Goal: Task Accomplishment & Management: Manage account settings

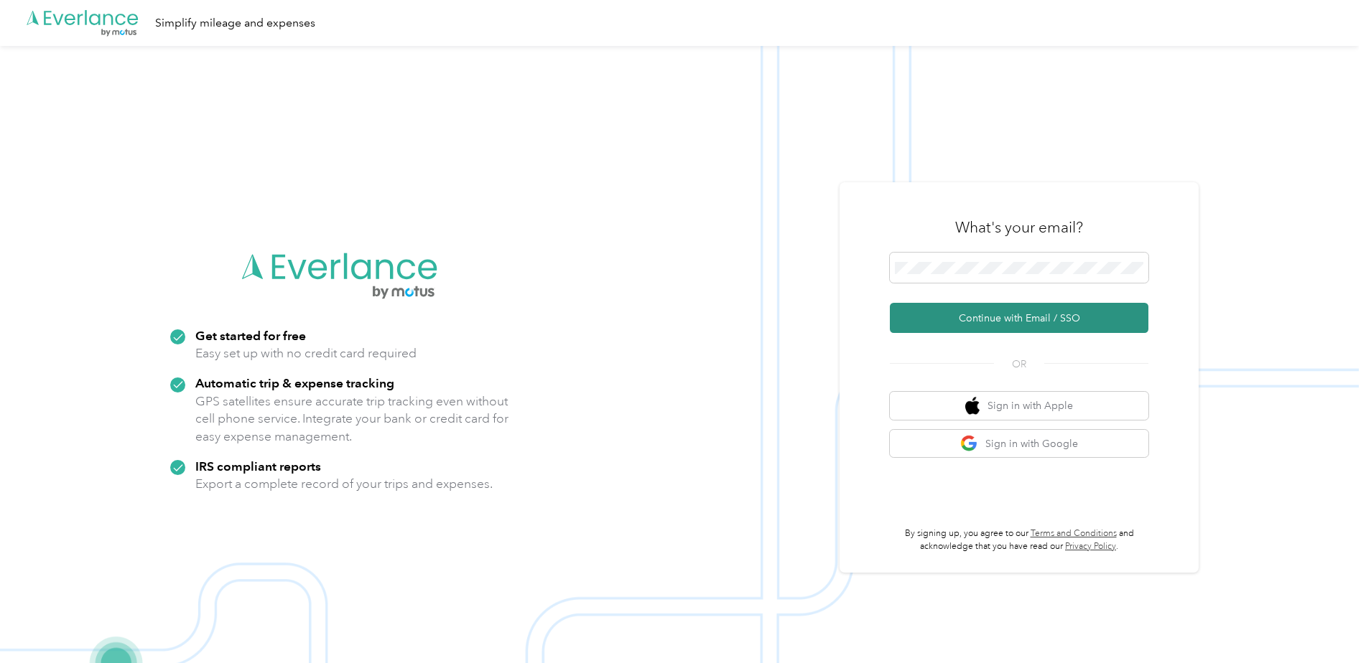
click at [1008, 320] on button "Continue with Email / SSO" at bounding box center [1019, 318] width 258 height 30
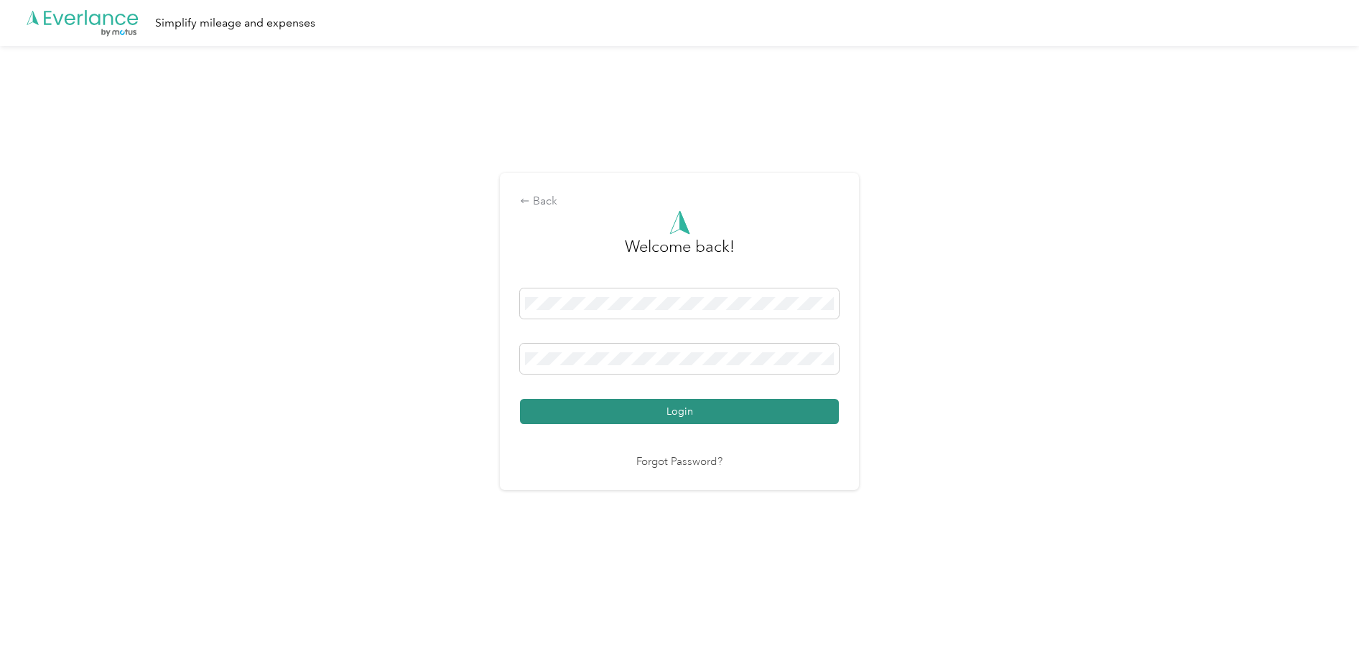
click at [676, 414] on button "Login" at bounding box center [679, 411] width 319 height 25
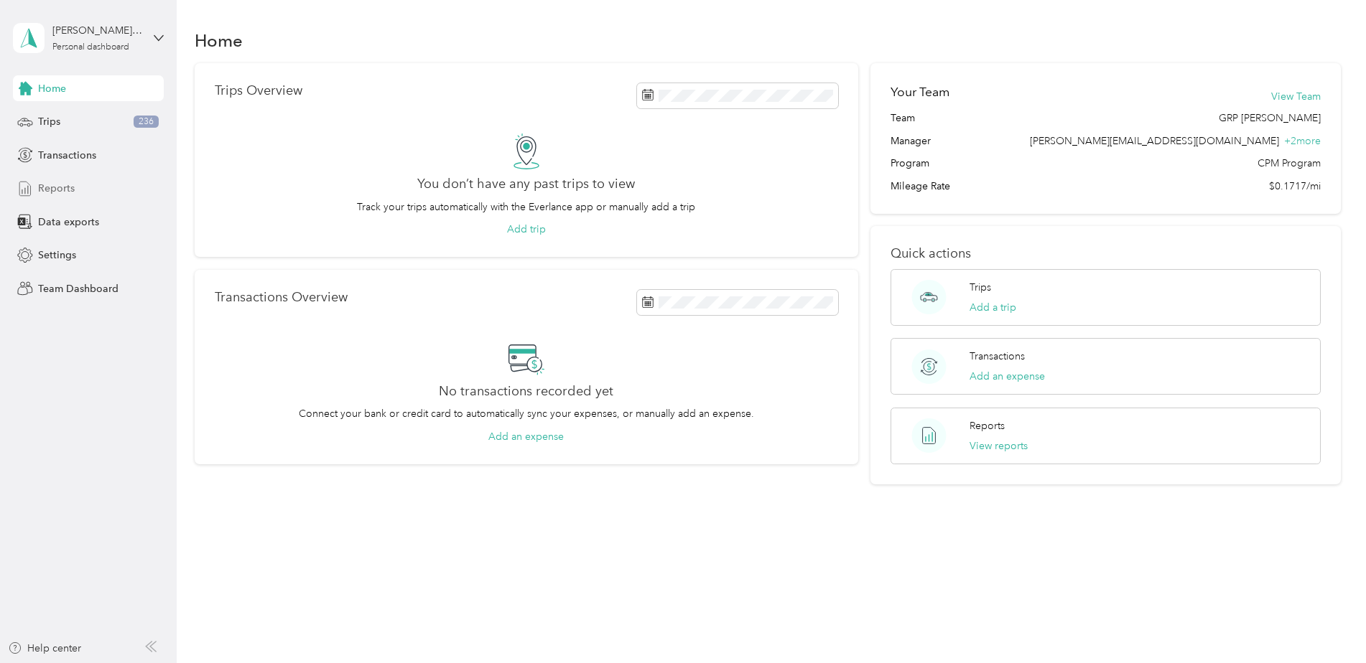
click at [54, 193] on span "Reports" at bounding box center [56, 188] width 37 height 15
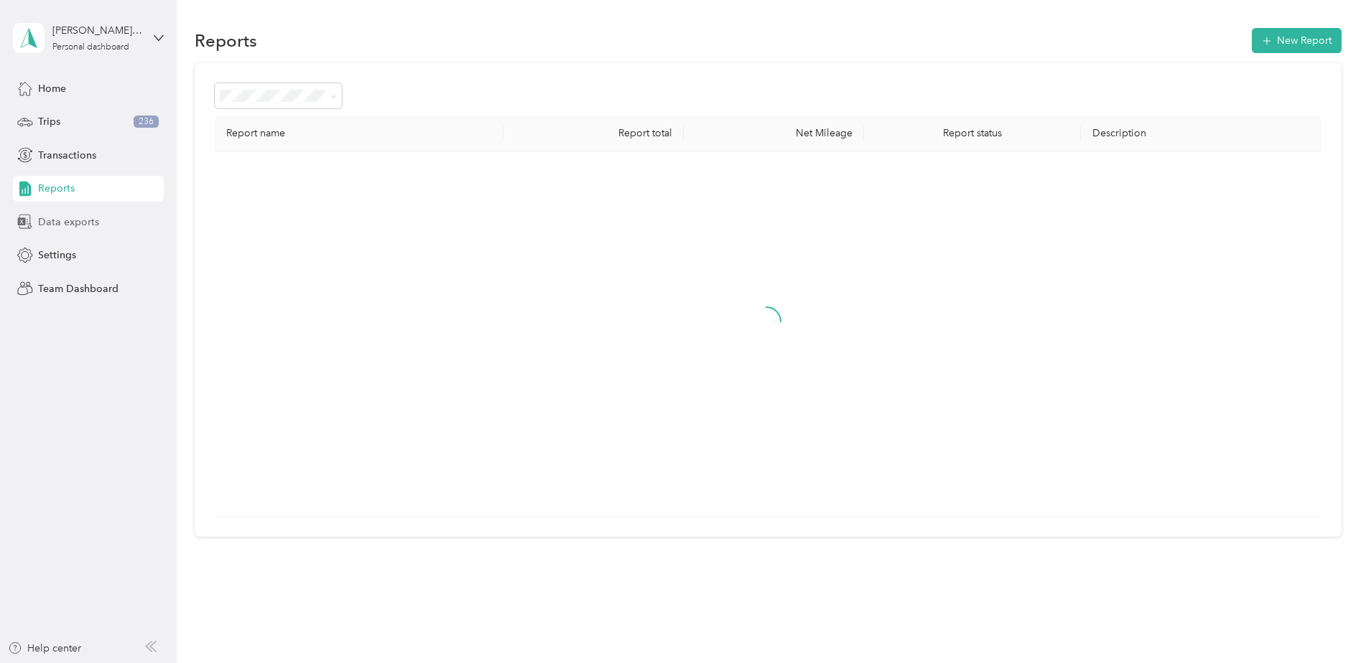
click at [52, 224] on span "Data exports" at bounding box center [68, 222] width 61 height 15
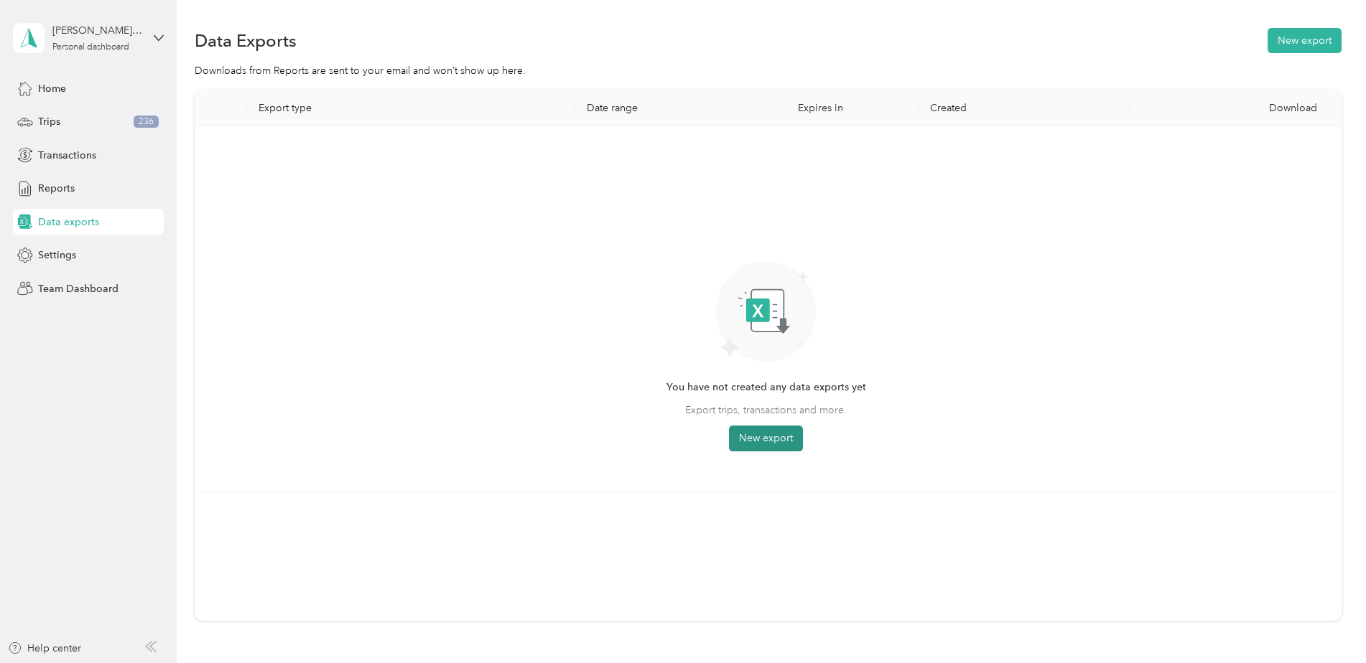
click at [777, 438] on button "New export" at bounding box center [766, 439] width 74 height 26
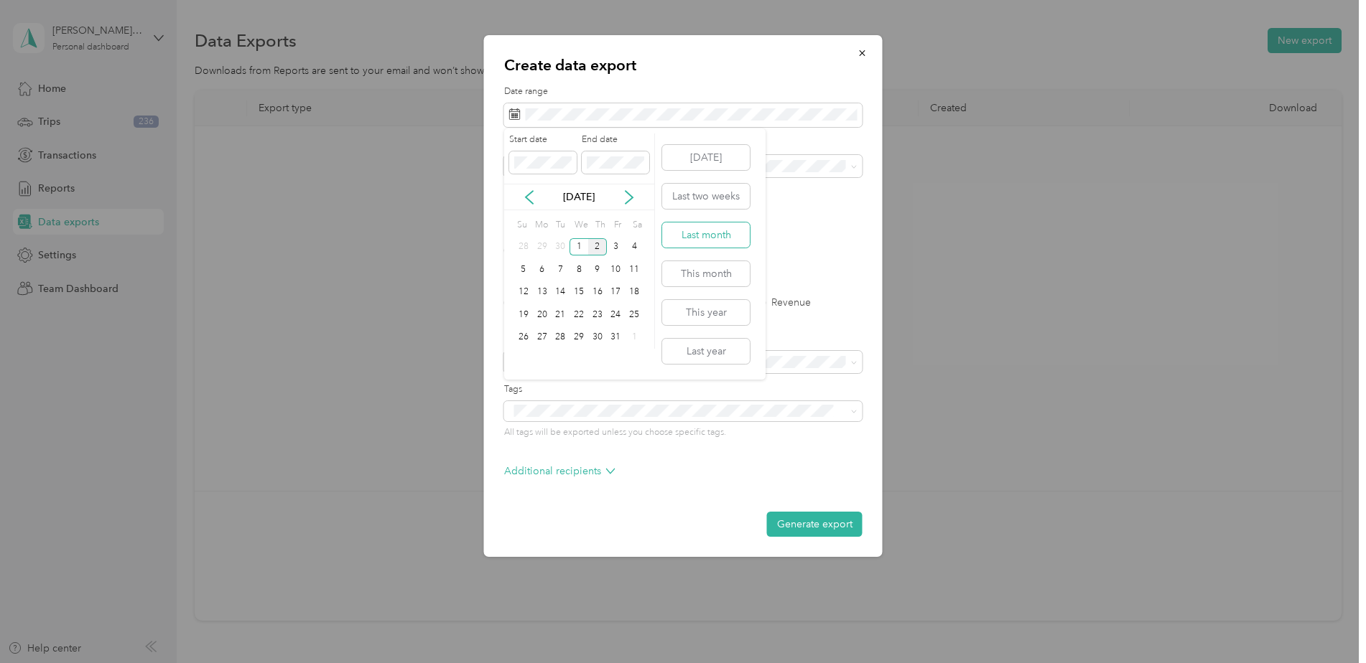
click at [696, 242] on button "Last month" at bounding box center [706, 235] width 88 height 25
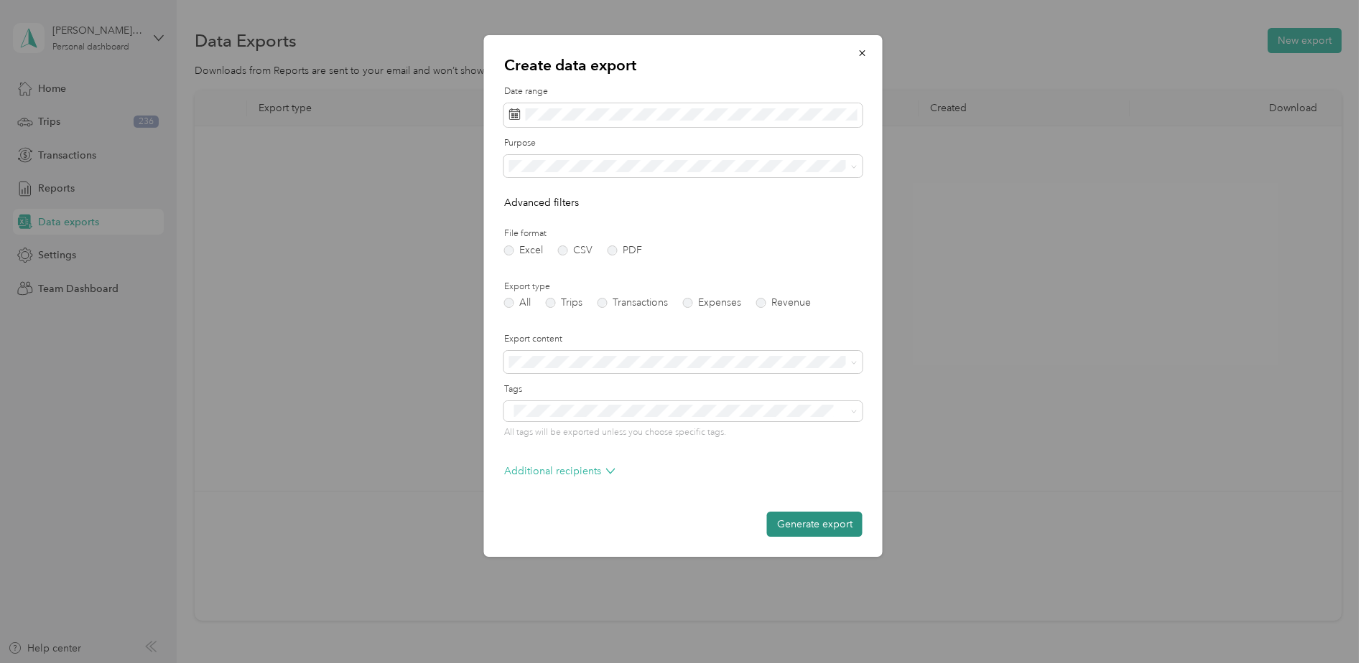
click at [798, 525] on button "Generate export" at bounding box center [814, 524] width 95 height 25
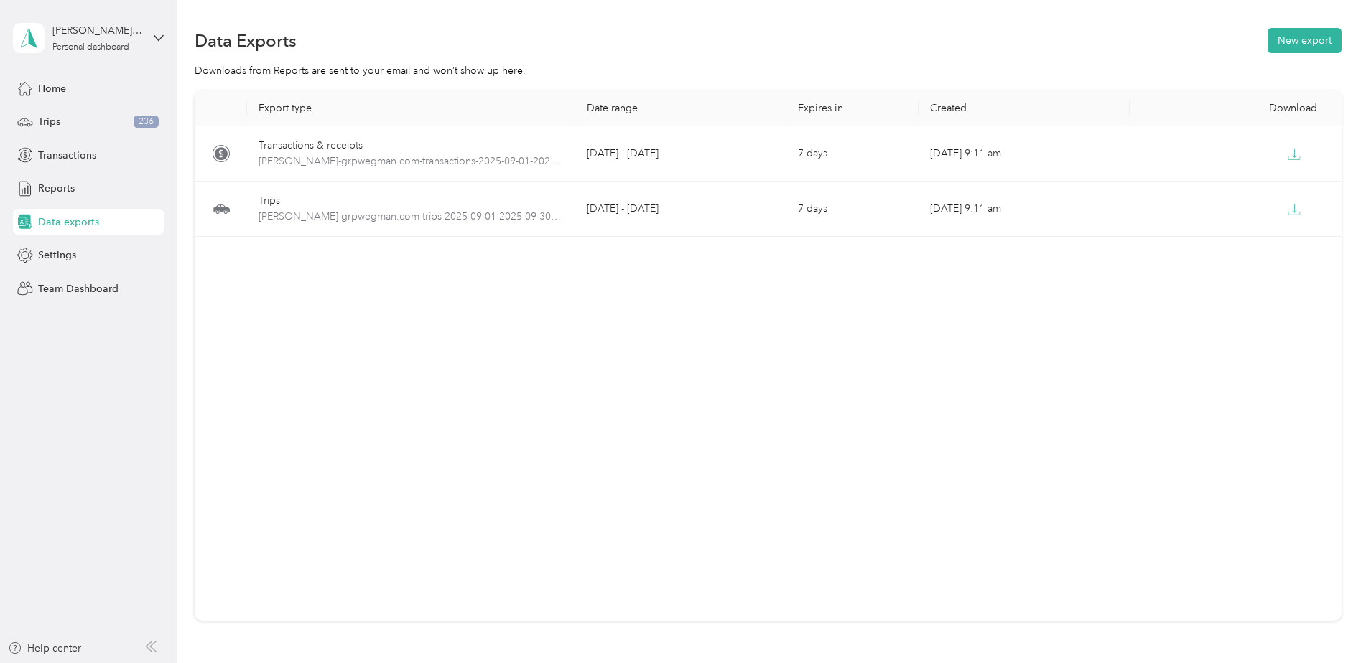
click at [57, 225] on span "Data exports" at bounding box center [68, 222] width 61 height 15
click at [155, 37] on icon at bounding box center [159, 38] width 10 height 10
click at [103, 121] on div "Team dashboard" at bounding box center [204, 118] width 363 height 25
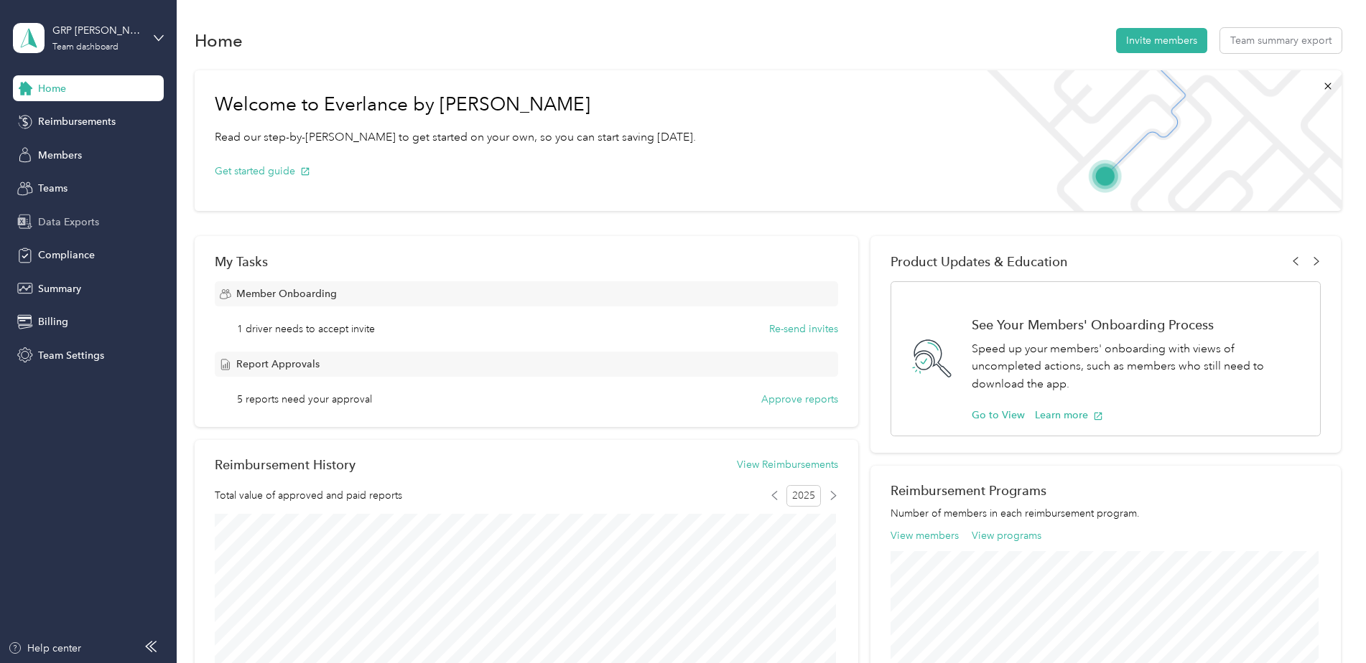
click at [88, 220] on span "Data Exports" at bounding box center [68, 222] width 61 height 15
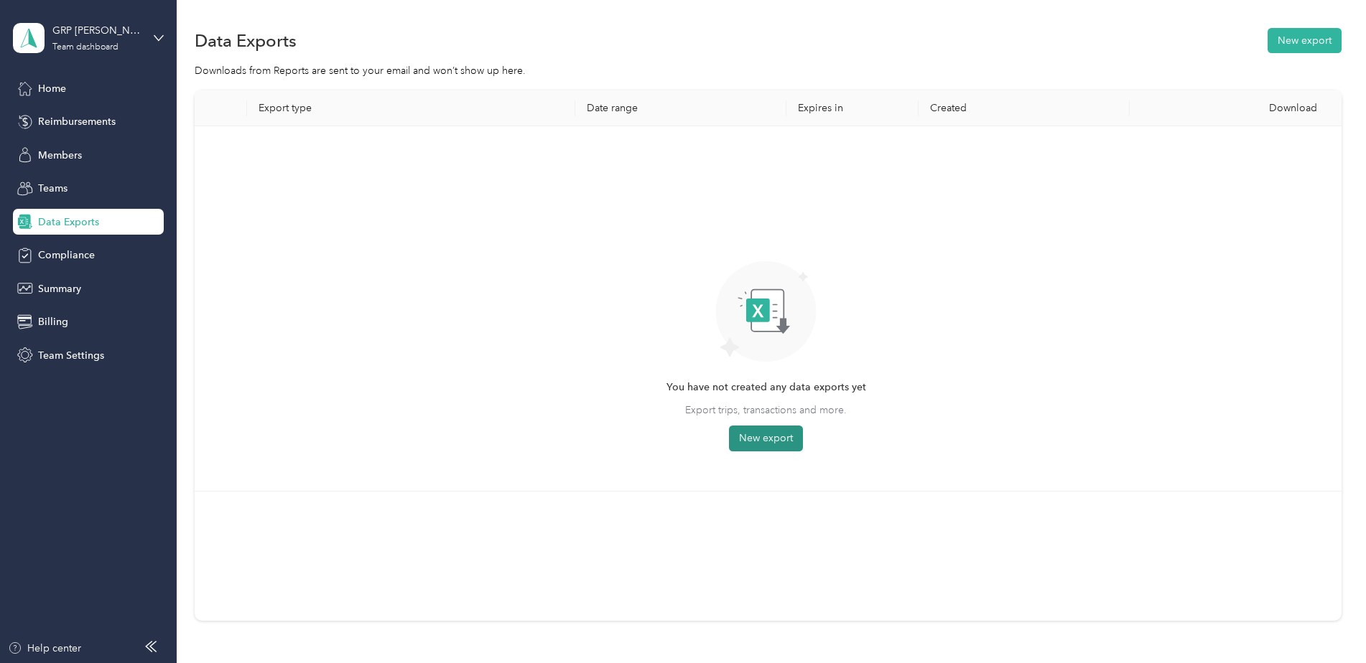
click at [762, 447] on button "New export" at bounding box center [766, 439] width 74 height 26
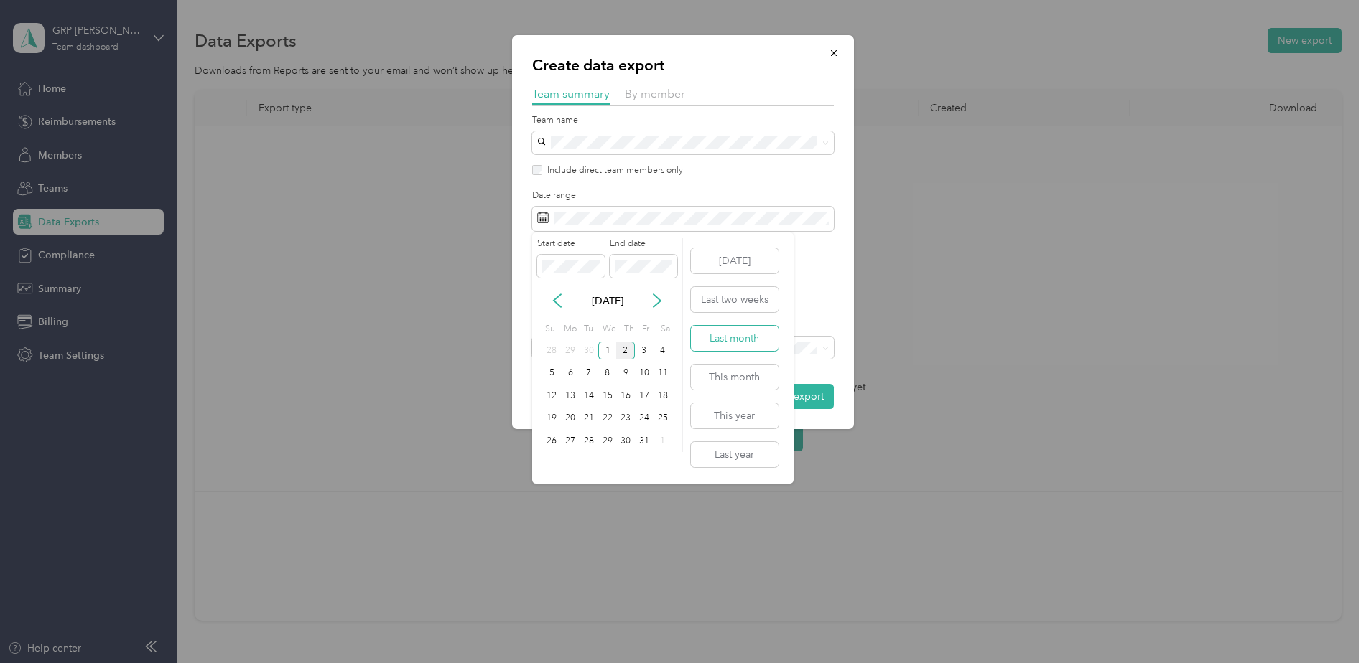
click at [750, 340] on button "Last month" at bounding box center [735, 338] width 88 height 25
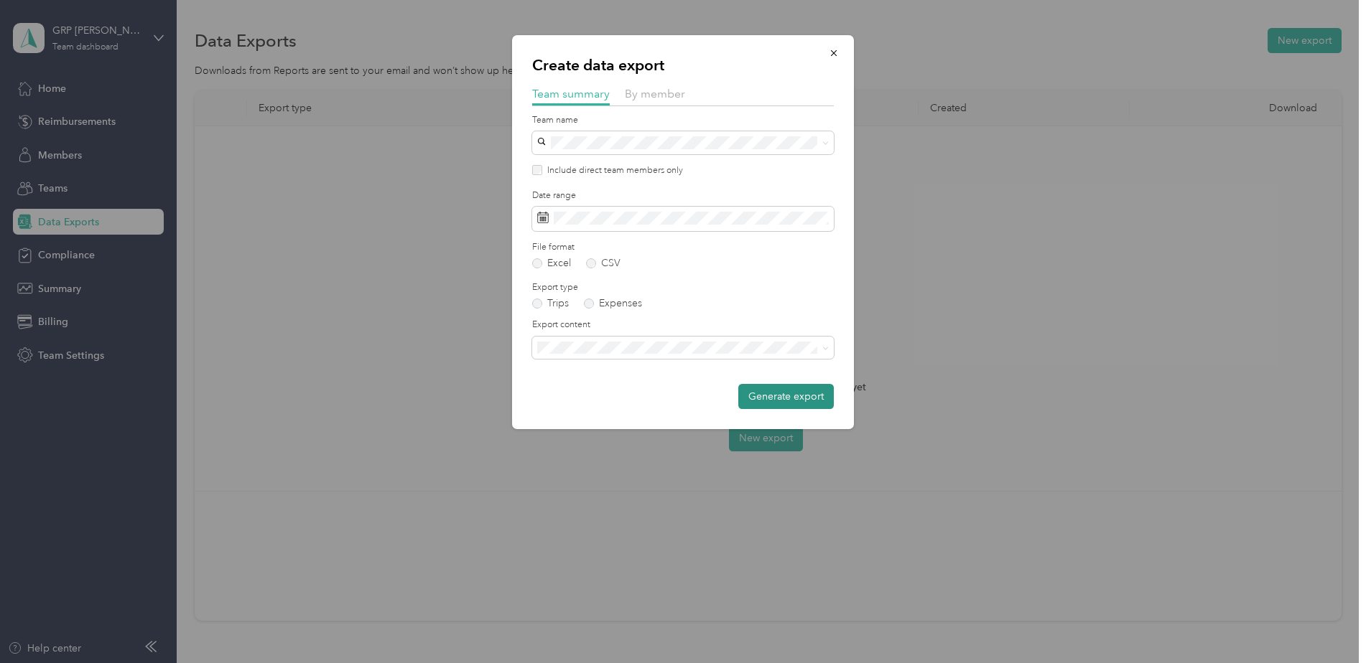
click at [786, 393] on button "Generate export" at bounding box center [785, 396] width 95 height 25
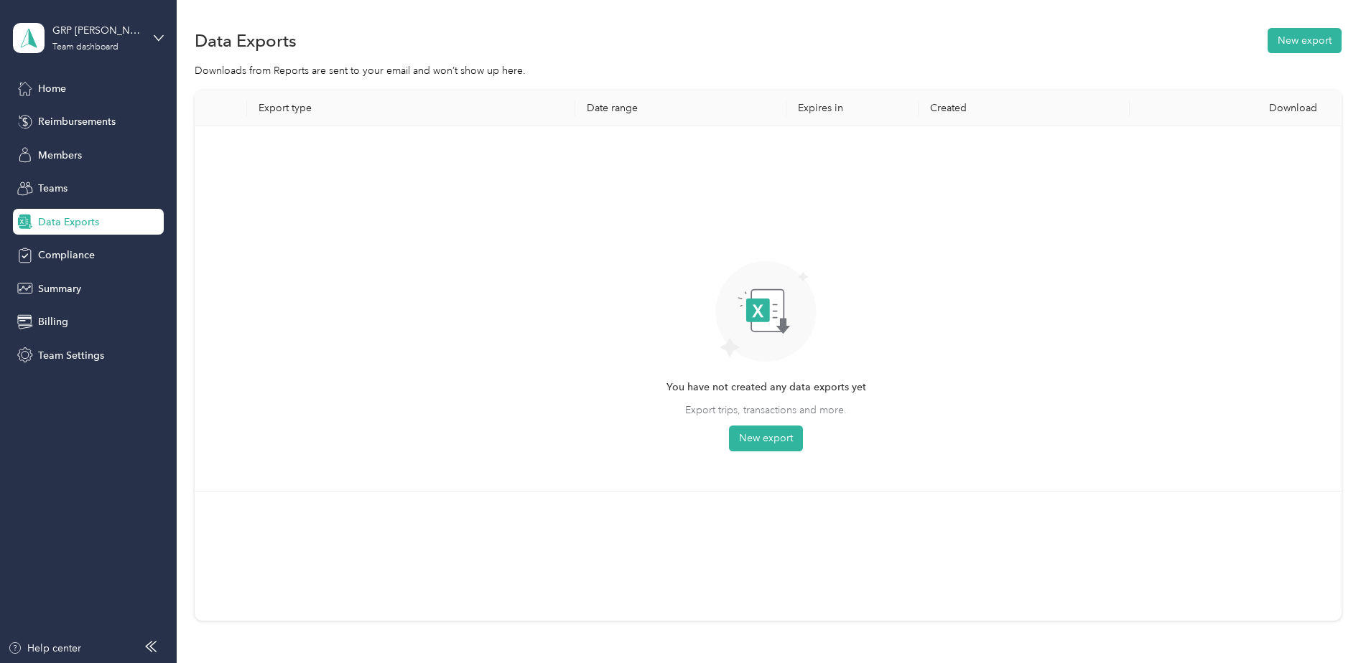
click at [1047, 253] on div "You have not created any data exports yet Export trips, transactions and more. …" at bounding box center [766, 309] width 1120 height 342
click at [986, 275] on div "You have not created any data exports yet Export trips, transactions and more. …" at bounding box center [766, 309] width 1120 height 342
click at [795, 439] on button "New export" at bounding box center [766, 439] width 74 height 26
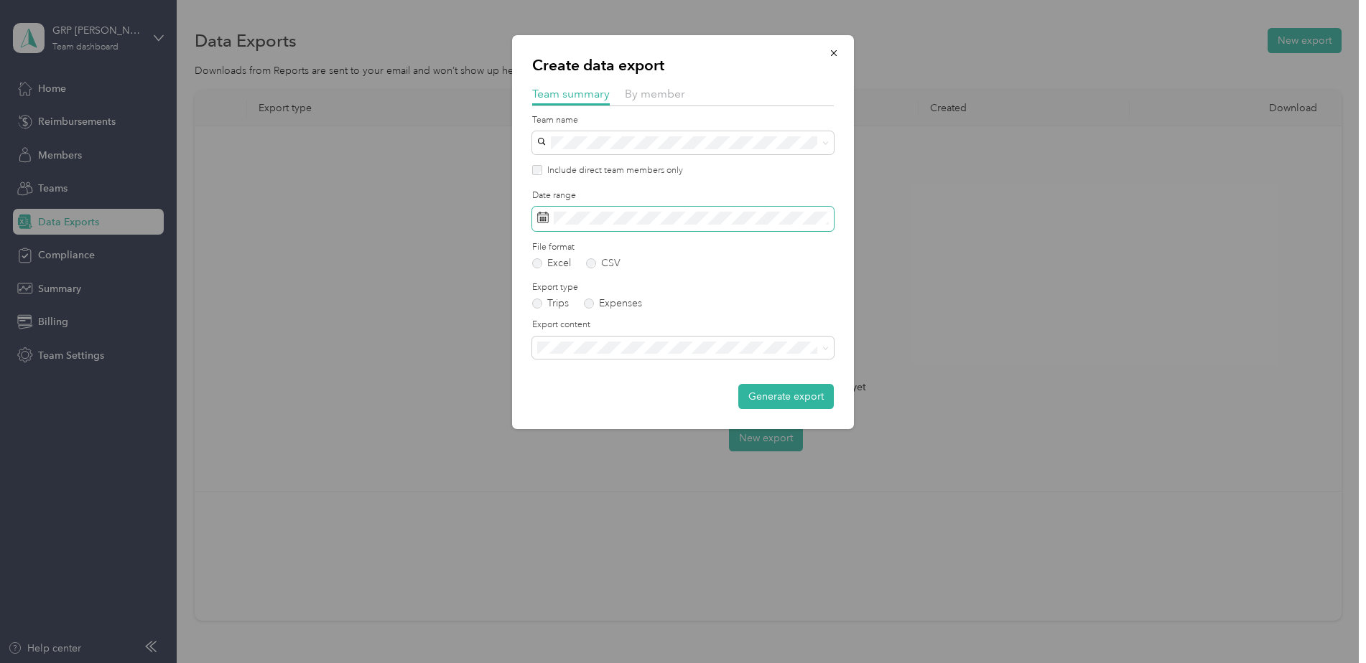
click at [670, 227] on span at bounding box center [683, 219] width 302 height 24
click at [672, 225] on span at bounding box center [683, 219] width 302 height 24
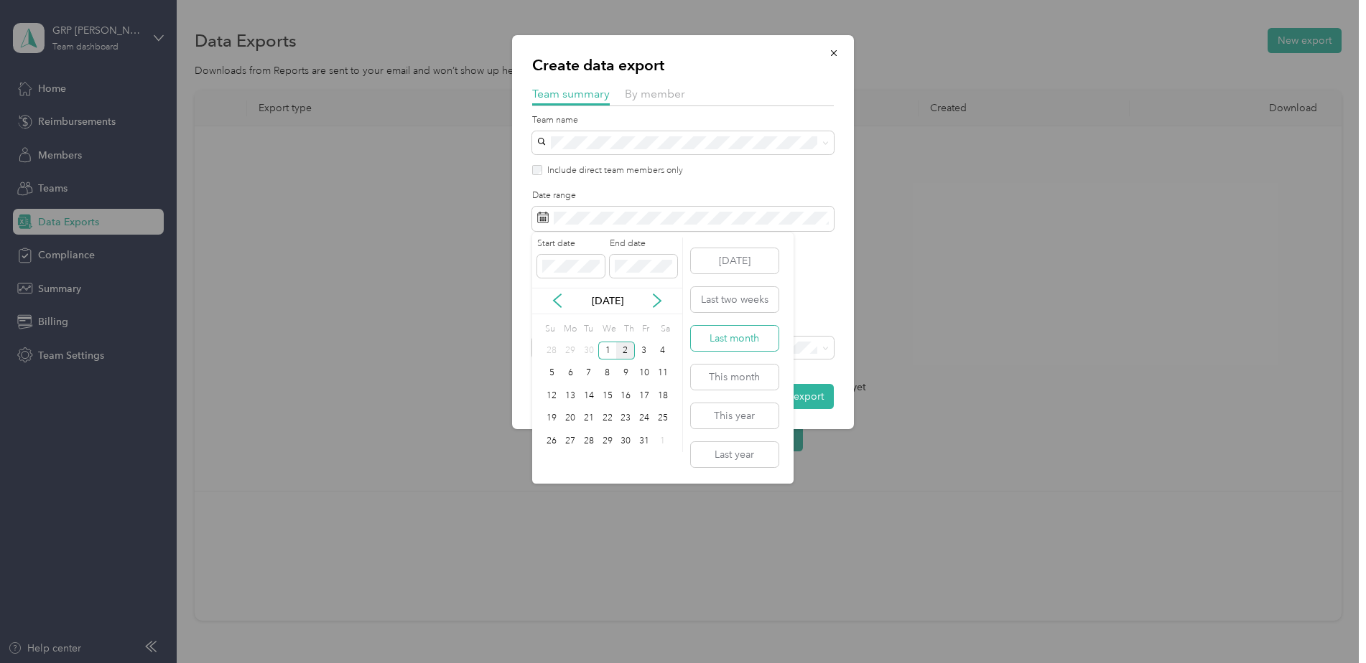
click at [755, 337] on button "Last month" at bounding box center [735, 338] width 88 height 25
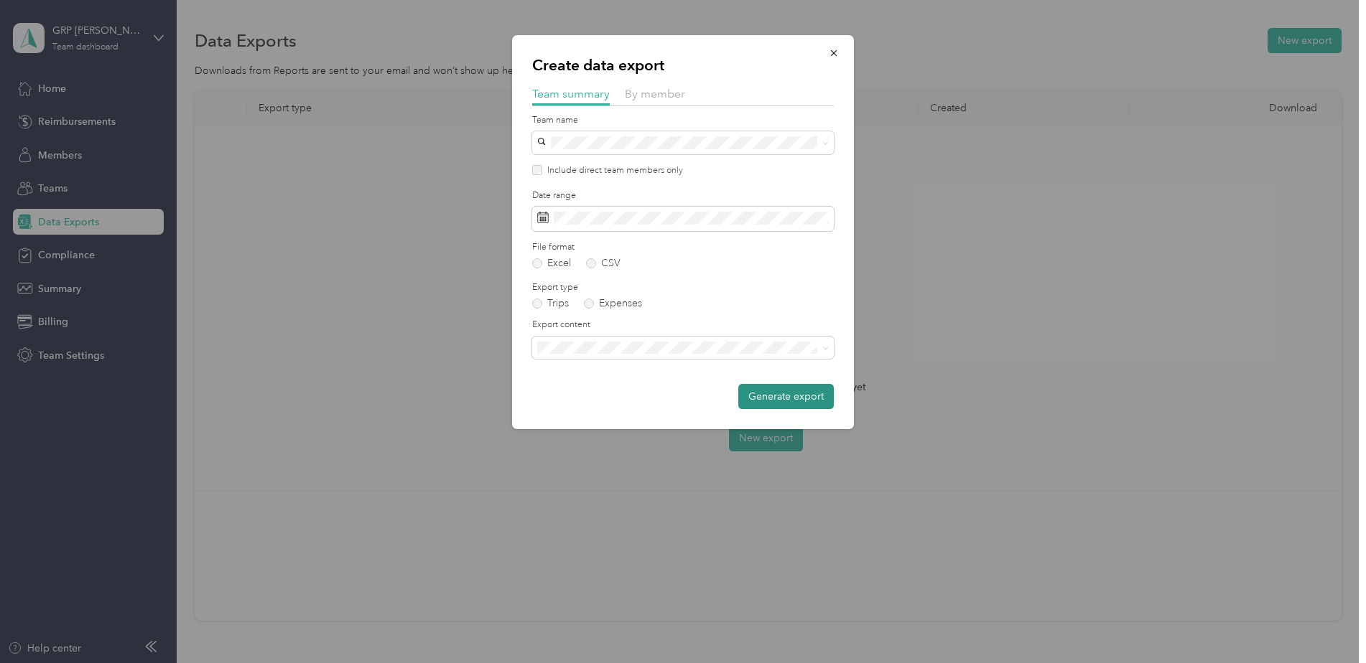
click at [795, 401] on button "Generate export" at bounding box center [785, 396] width 95 height 25
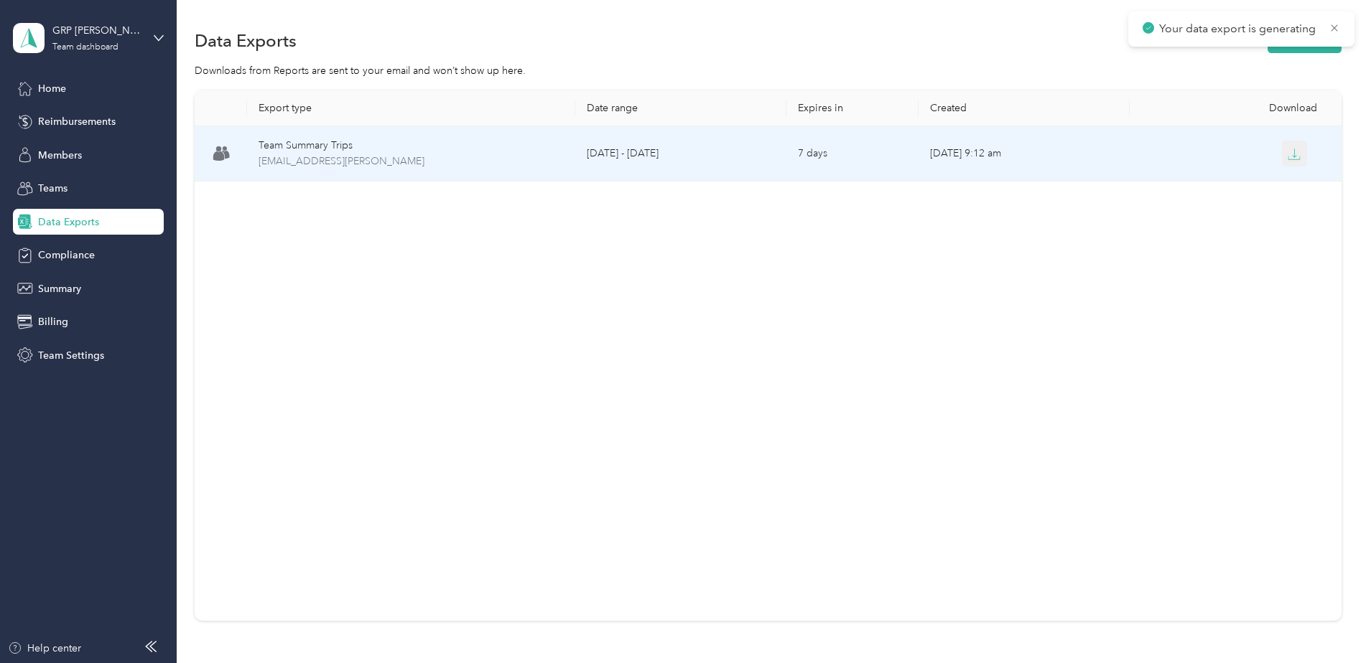
click at [1287, 154] on icon "button" at bounding box center [1293, 154] width 13 height 13
